Goal: Information Seeking & Learning: Compare options

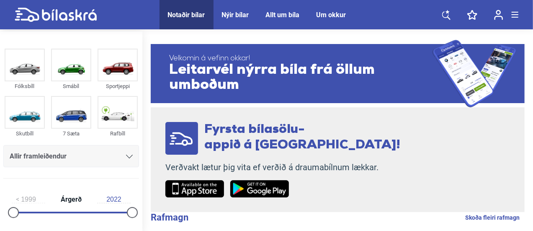
click at [128, 157] on icon at bounding box center [129, 156] width 7 height 4
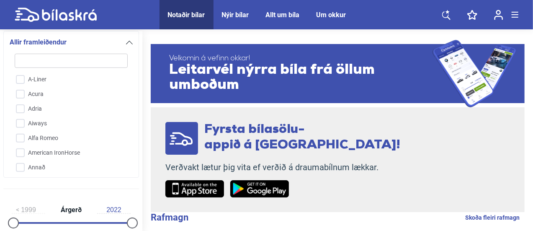
click at [126, 43] on icon at bounding box center [129, 43] width 7 height 4
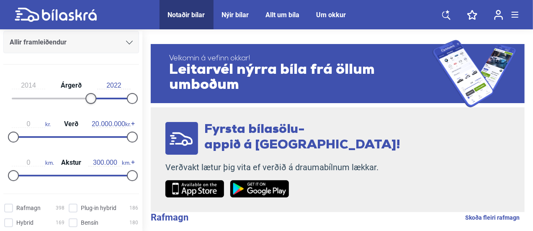
type input "2015"
drag, startPoint x: 10, startPoint y: 101, endPoint x: 88, endPoint y: 103, distance: 78.3
click at [88, 103] on div "2015 Árgerð 2022" at bounding box center [71, 90] width 136 height 38
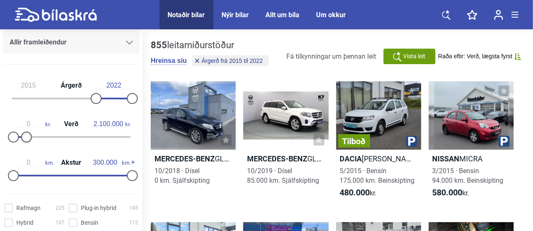
type input "2.000.000"
drag, startPoint x: 131, startPoint y: 136, endPoint x: 26, endPoint y: 138, distance: 104.6
click at [26, 138] on div at bounding box center [25, 136] width 11 height 11
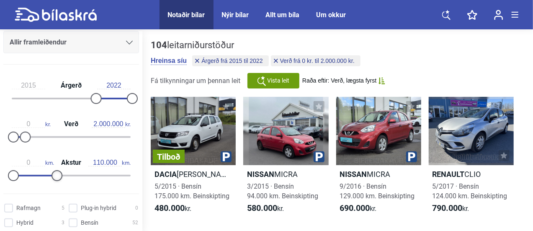
type input "100.000"
drag, startPoint x: 129, startPoint y: 174, endPoint x: 51, endPoint y: 178, distance: 77.9
click at [51, 178] on div at bounding box center [53, 175] width 11 height 11
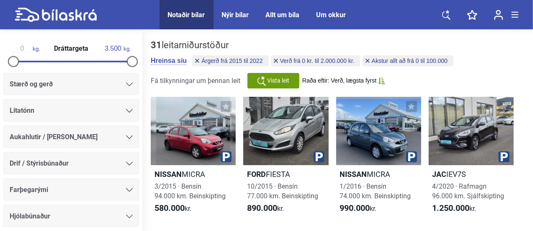
scroll to position [482, 0]
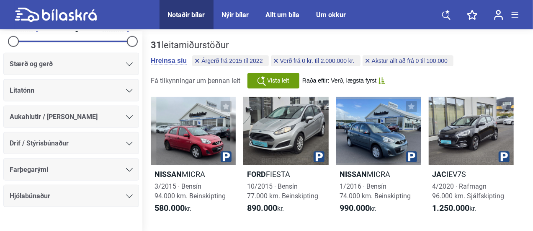
click at [113, 139] on div "Drif / Stýrisbúnaður" at bounding box center [71, 143] width 123 height 12
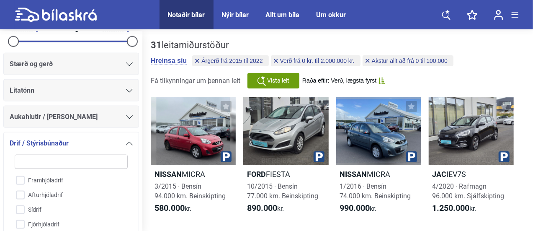
scroll to position [582, 0]
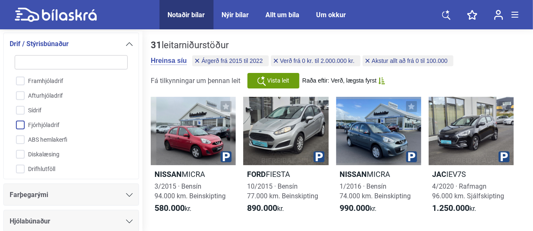
click at [22, 120] on input "Fjórhjóladrif" at bounding box center [66, 125] width 114 height 15
checkbox input "true"
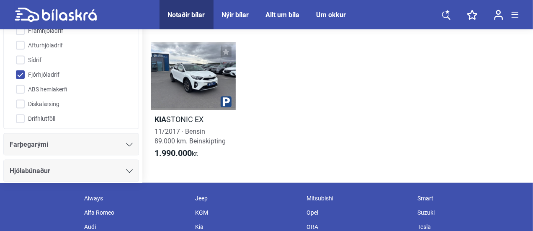
scroll to position [205, 0]
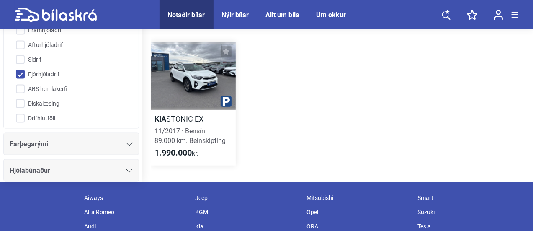
click at [189, 118] on h2 "Kia STONIC EX" at bounding box center [193, 119] width 85 height 10
